Goal: Complete application form

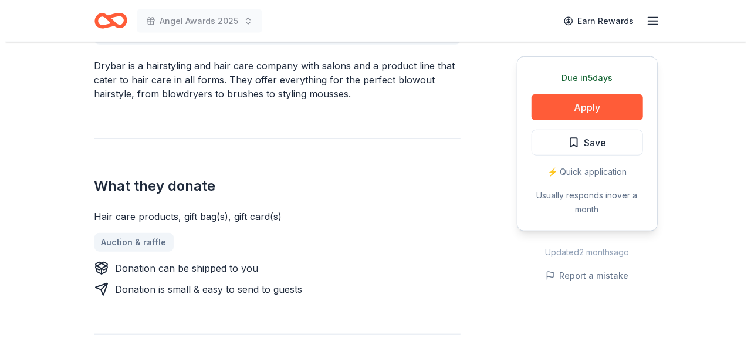
scroll to position [394, 0]
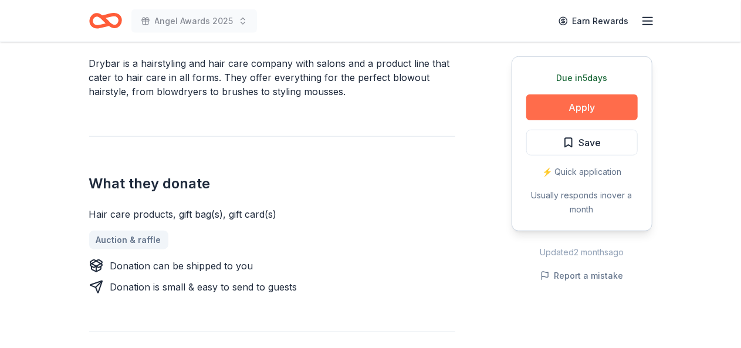
click at [582, 111] on button "Apply" at bounding box center [581, 107] width 111 height 26
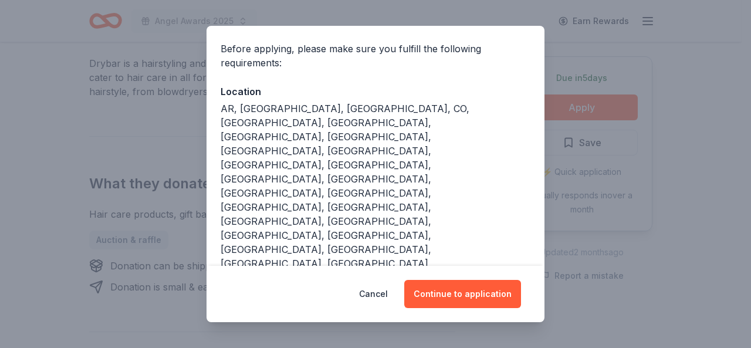
scroll to position [115, 0]
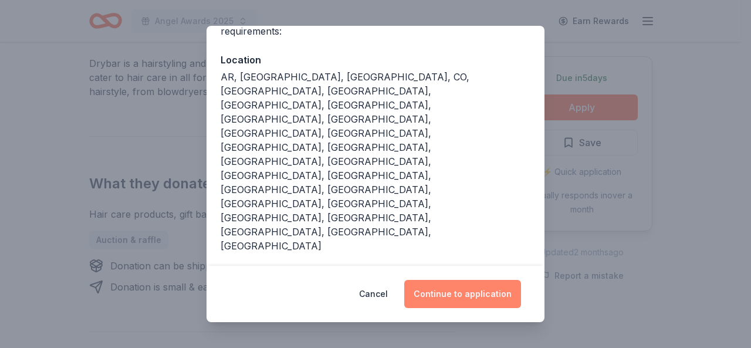
click at [458, 297] on button "Continue to application" at bounding box center [462, 294] width 117 height 28
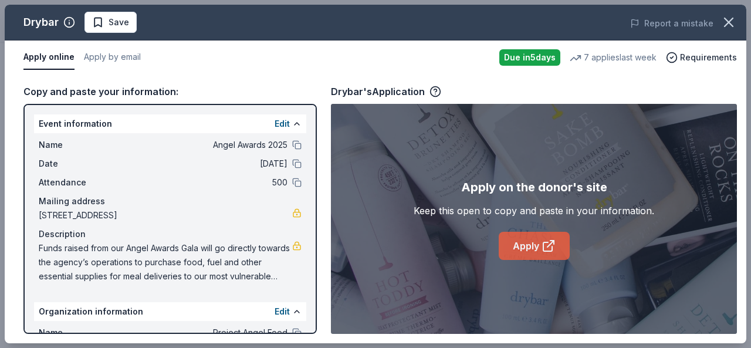
click at [527, 249] on link "Apply" at bounding box center [534, 246] width 71 height 28
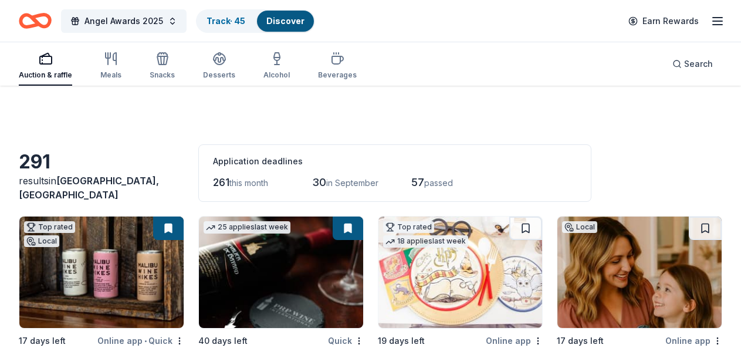
scroll to position [7098, 0]
